Goal: Task Accomplishment & Management: Complete application form

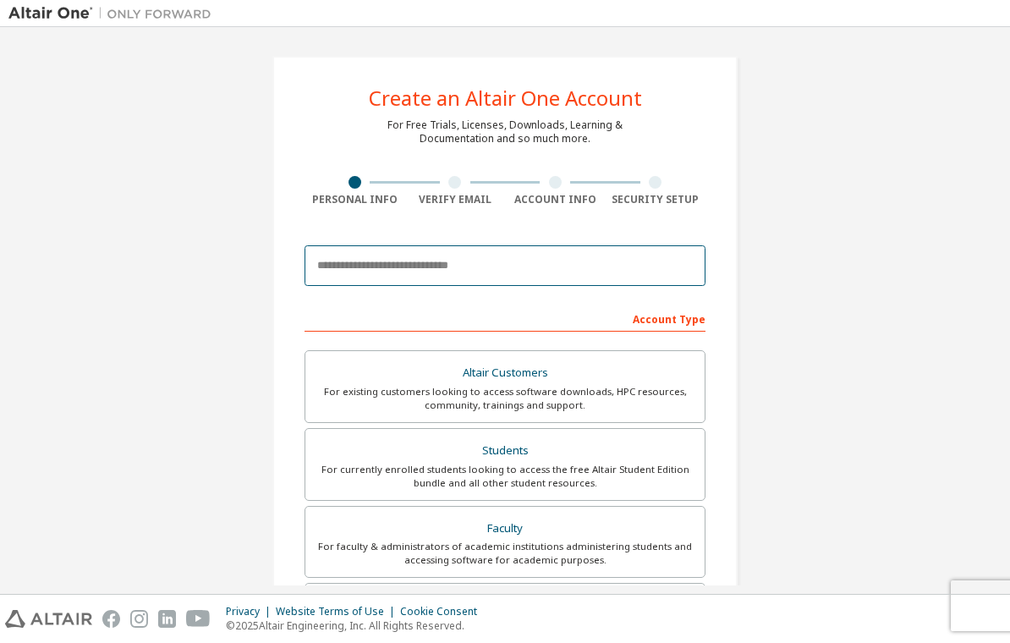
click at [583, 282] on input "email" at bounding box center [505, 265] width 401 height 41
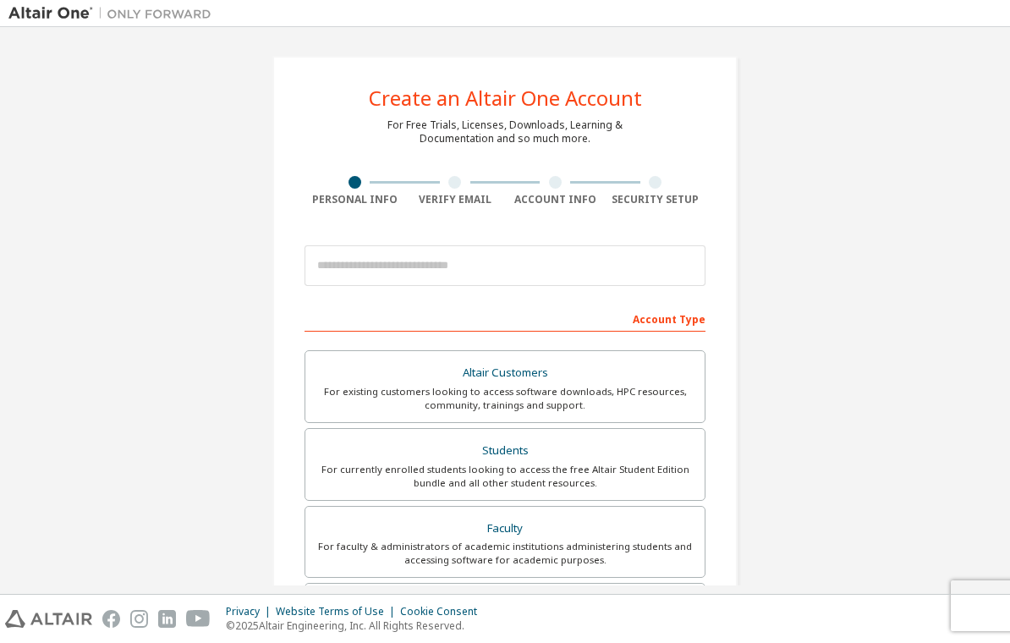
click at [924, 221] on div "Create an Altair One Account For Free Trials, Licenses, Downloads, Learning & D…" at bounding box center [504, 484] width 993 height 896
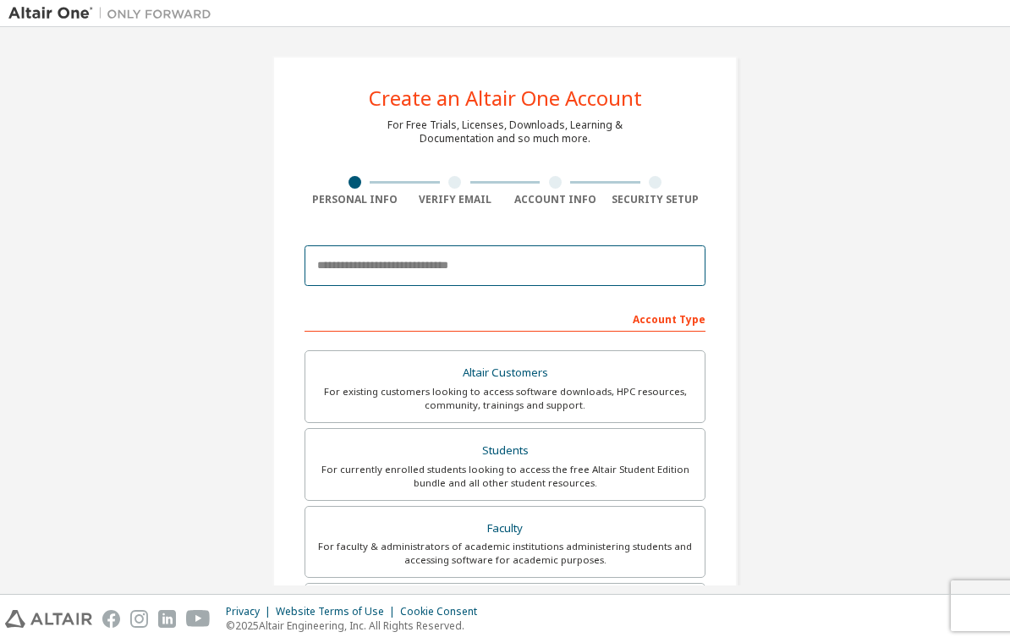
click at [643, 260] on input "email" at bounding box center [505, 265] width 401 height 41
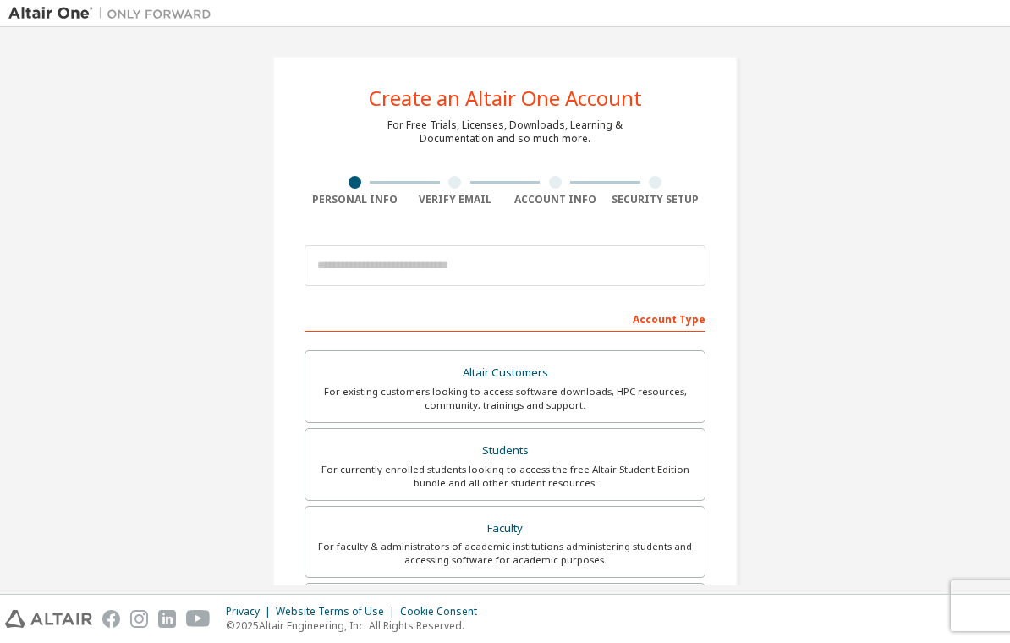
click at [693, 327] on div "Account Type" at bounding box center [505, 318] width 401 height 27
click at [689, 317] on div "Account Type" at bounding box center [505, 318] width 401 height 27
click at [552, 467] on div "For currently enrolled students looking to access the free Altair Student Editi…" at bounding box center [505, 476] width 379 height 27
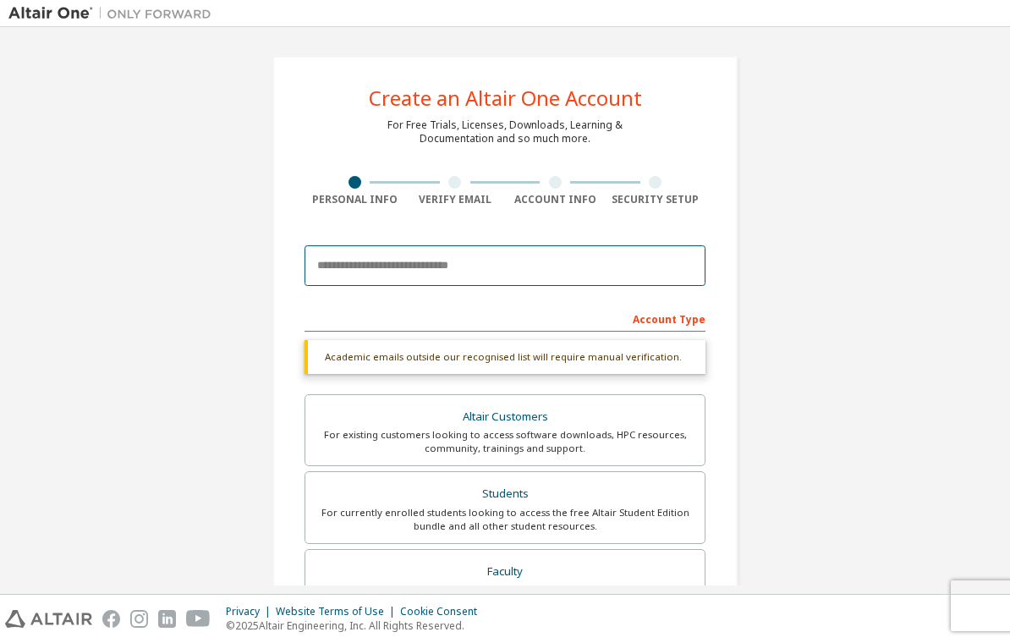
click at [544, 261] on input "email" at bounding box center [505, 265] width 401 height 41
type input "*"
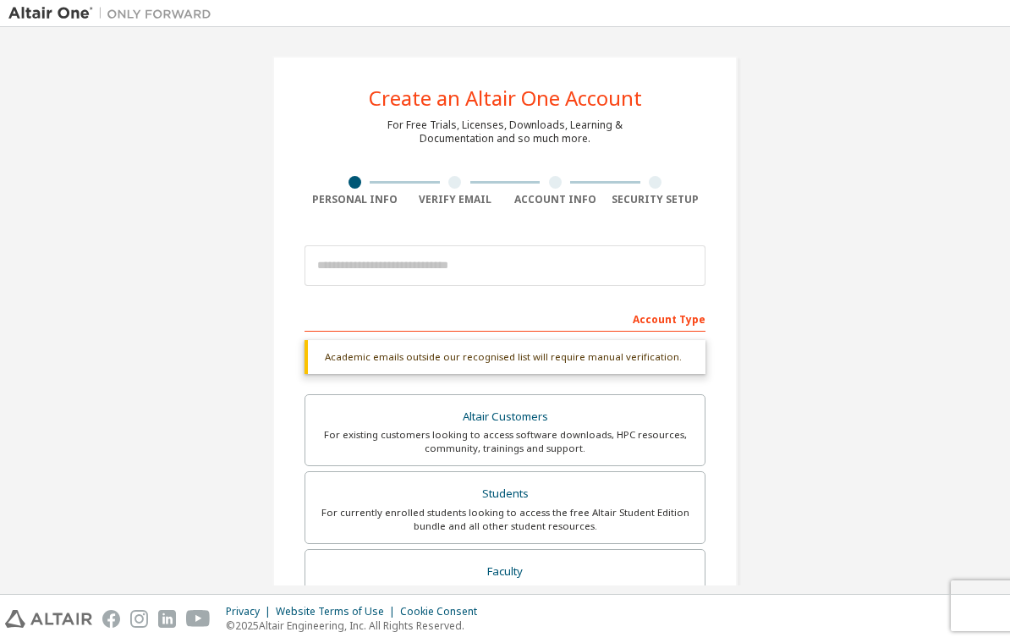
click at [903, 257] on div "Create an Altair One Account For Free Trials, Licenses, Downloads, Learning & D…" at bounding box center [504, 506] width 993 height 940
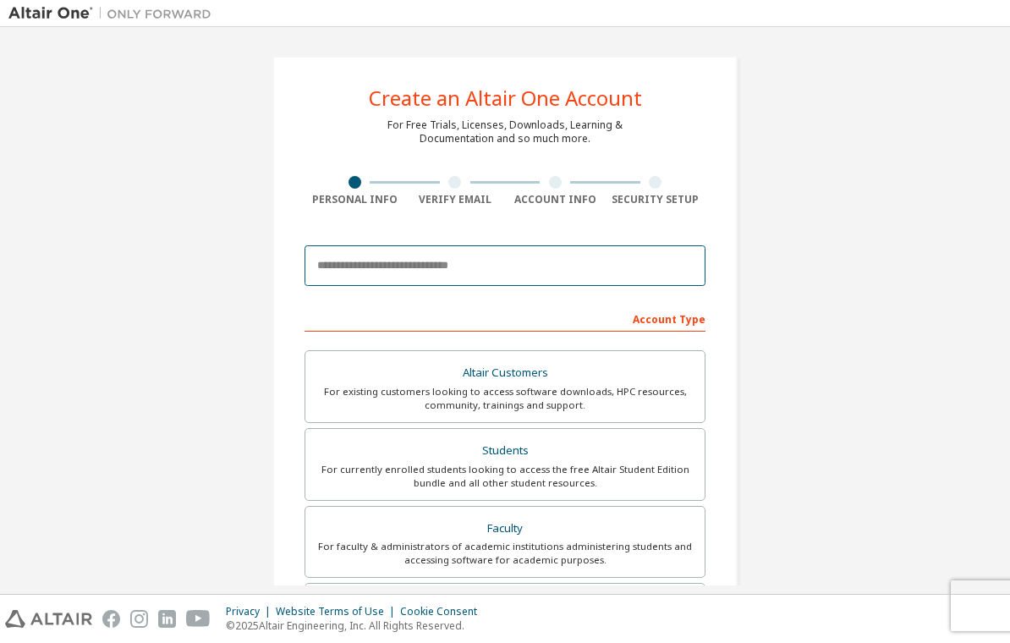
click at [594, 250] on input "email" at bounding box center [505, 265] width 401 height 41
type input "**********"
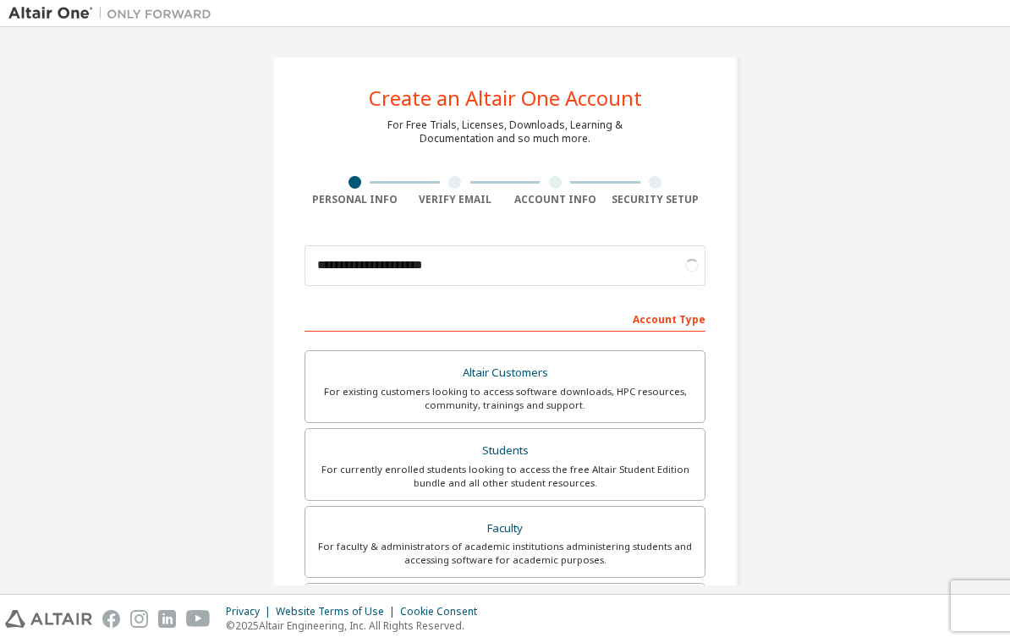
click at [912, 213] on div "**********" at bounding box center [504, 484] width 993 height 896
click at [643, 464] on div "For currently enrolled students looking to access the free Altair Student Editi…" at bounding box center [505, 476] width 379 height 27
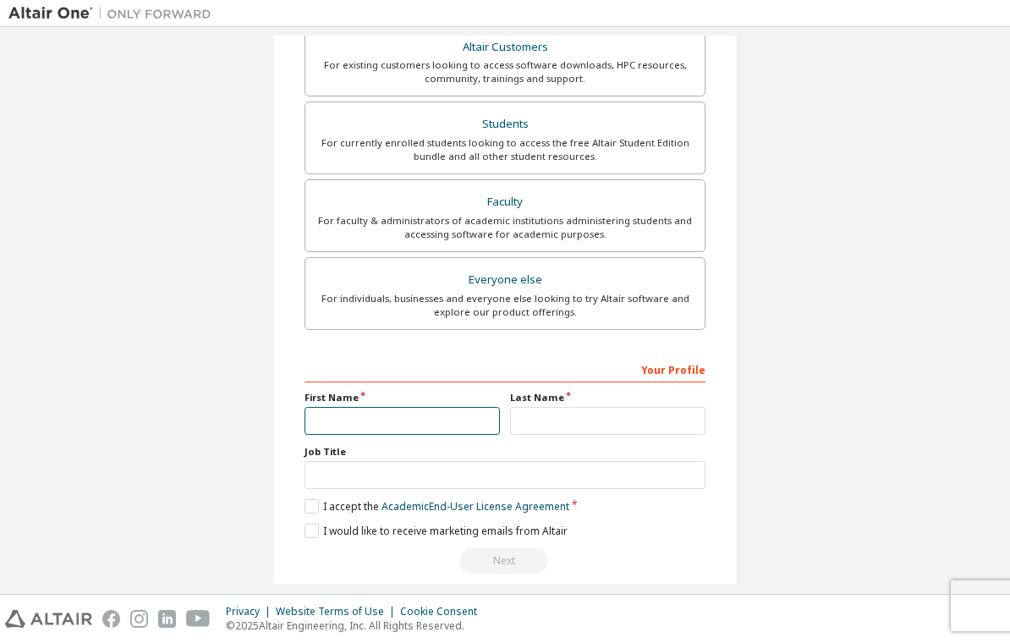
click at [448, 420] on input "text" at bounding box center [402, 421] width 195 height 28
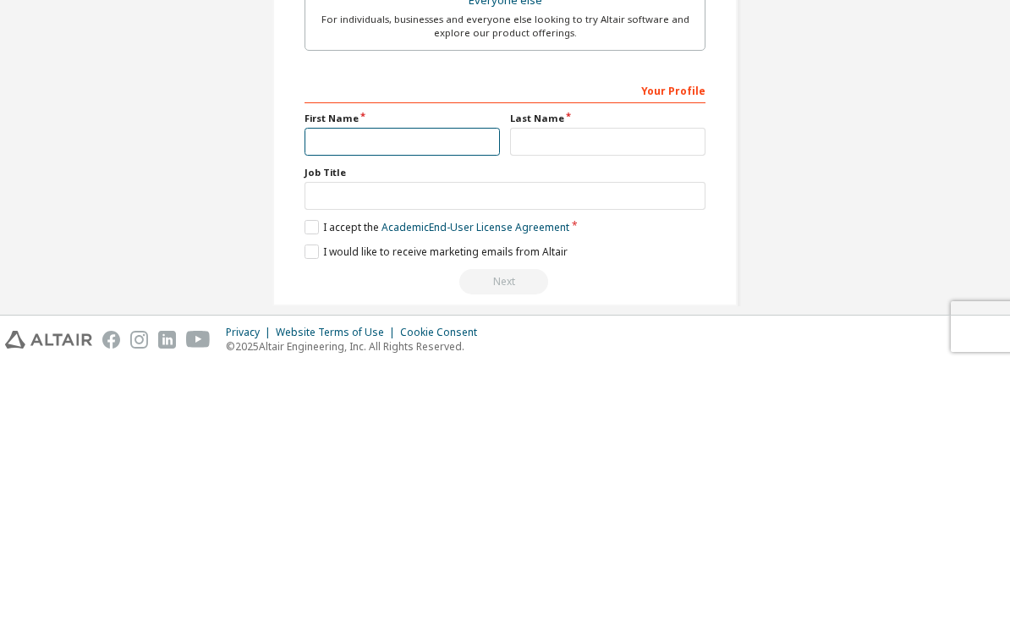
scroll to position [327, 0]
type input "********"
click at [650, 406] on input "text" at bounding box center [607, 420] width 195 height 28
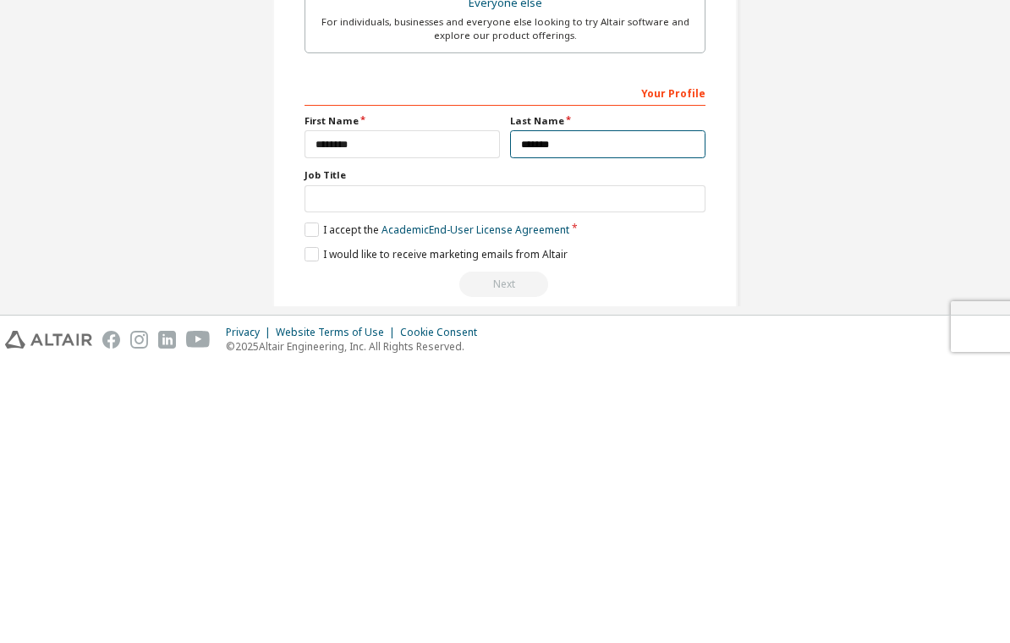
type input "*******"
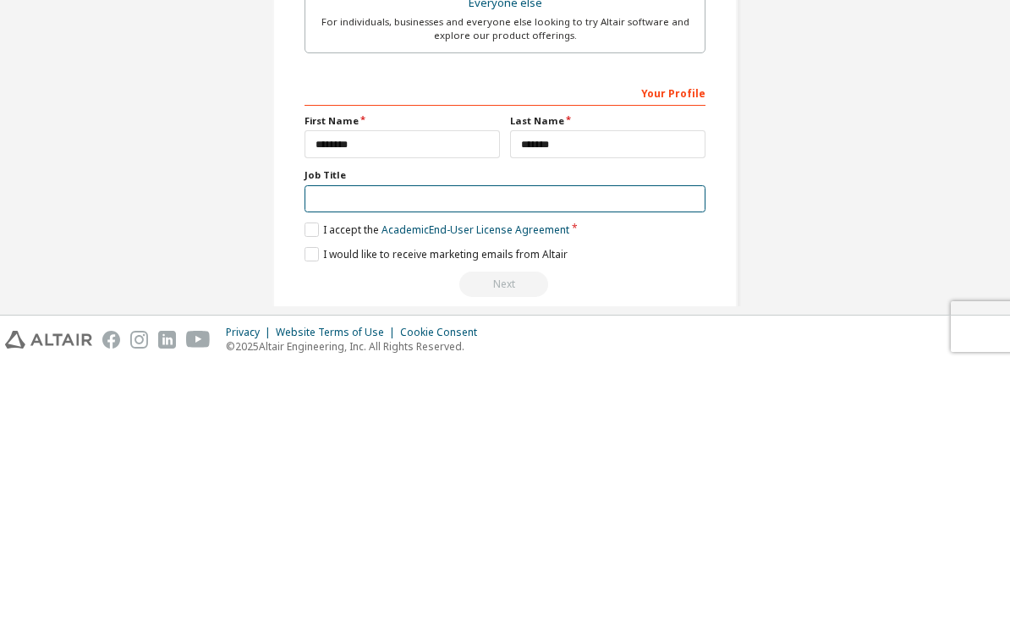
click at [594, 464] on input "text" at bounding box center [505, 478] width 401 height 28
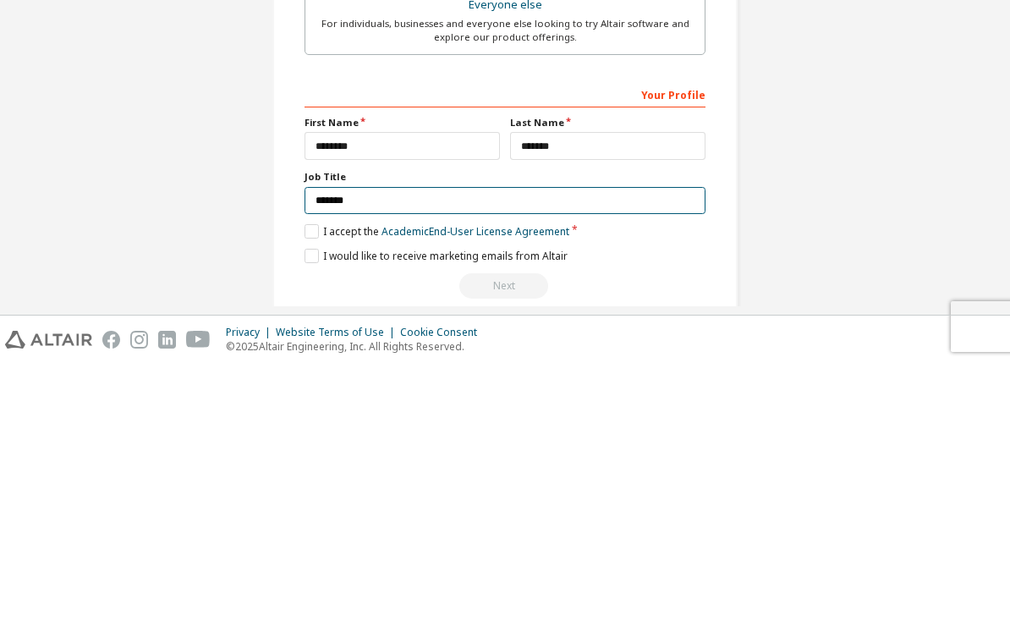
scroll to position [320, 0]
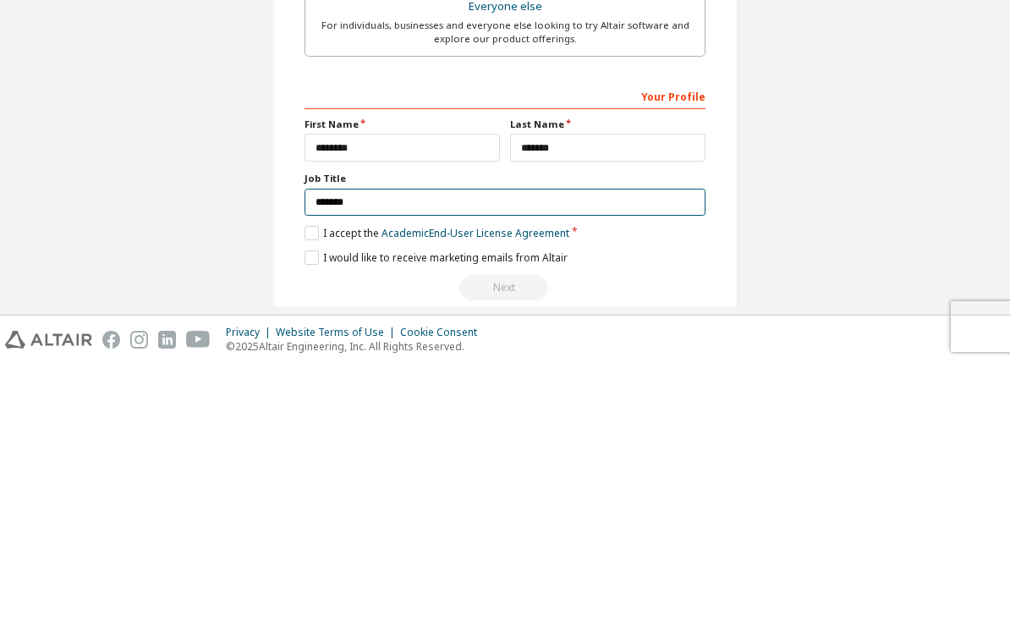
type input "*******"
click at [322, 505] on label "I accept the Academic End-User License Agreement" at bounding box center [437, 512] width 265 height 14
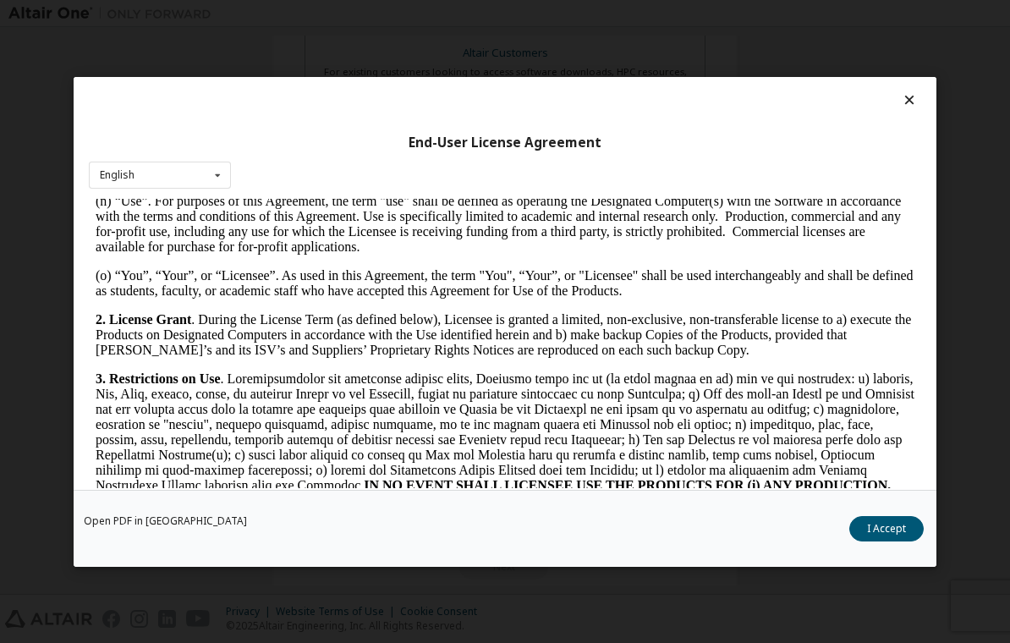
scroll to position [1019, 0]
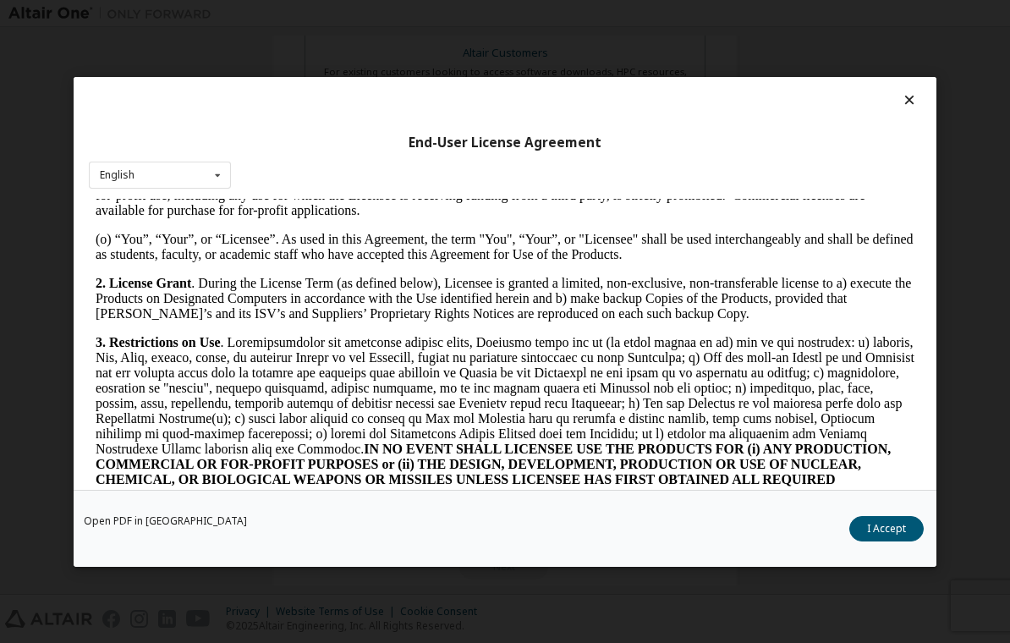
click at [900, 541] on button "I Accept" at bounding box center [886, 528] width 74 height 25
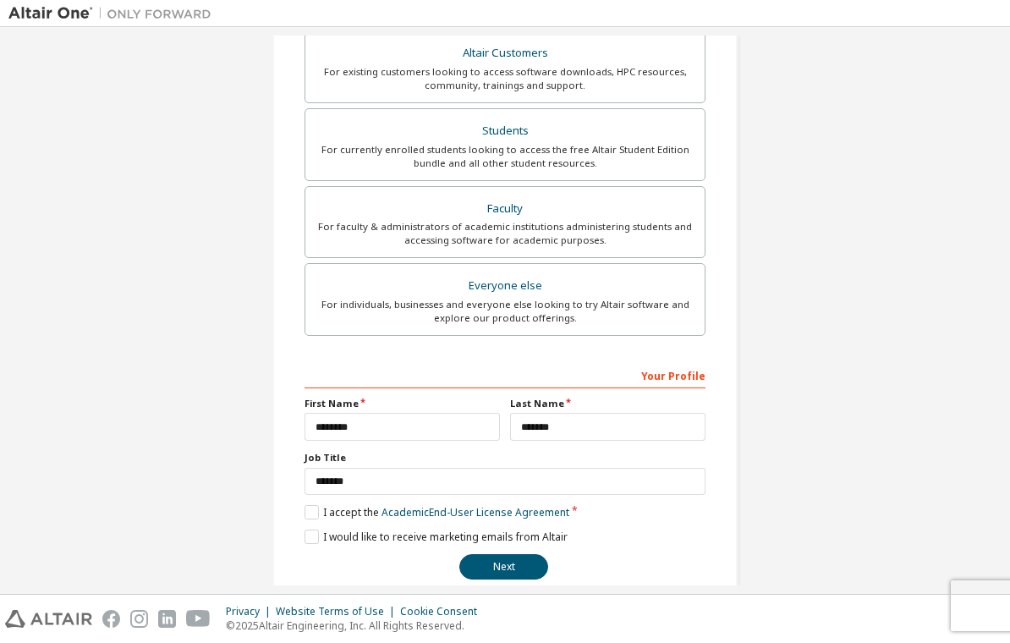
click at [517, 554] on button "Next" at bounding box center [503, 566] width 89 height 25
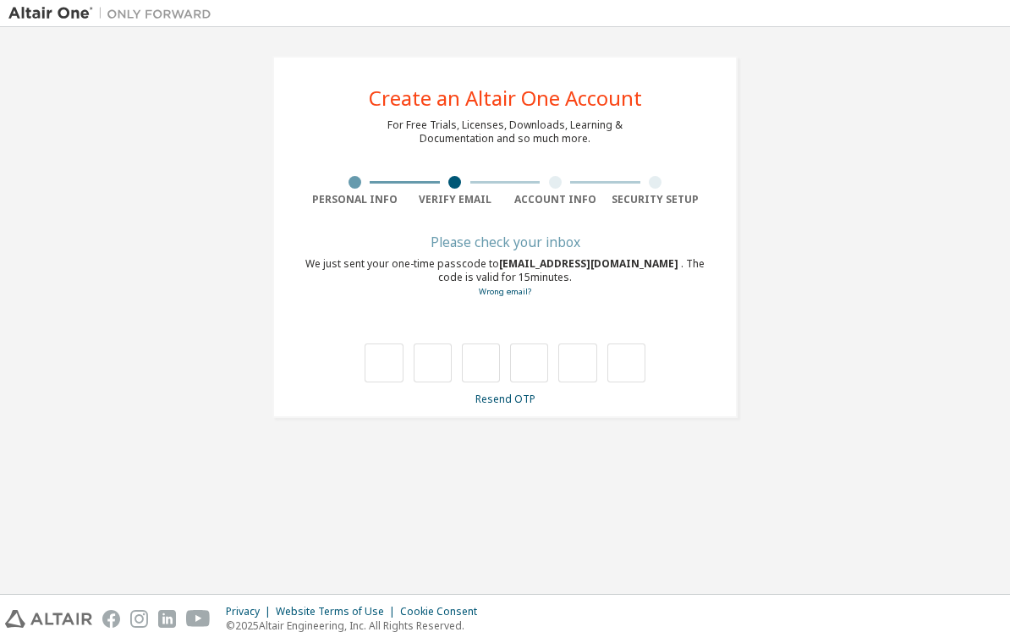
click at [500, 392] on link "Resend OTP" at bounding box center [505, 399] width 60 height 14
